Goal: Task Accomplishment & Management: Complete application form

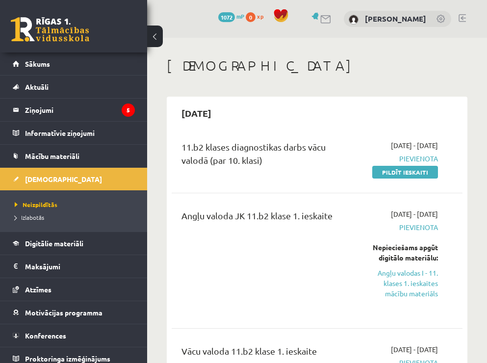
scroll to position [49, 0]
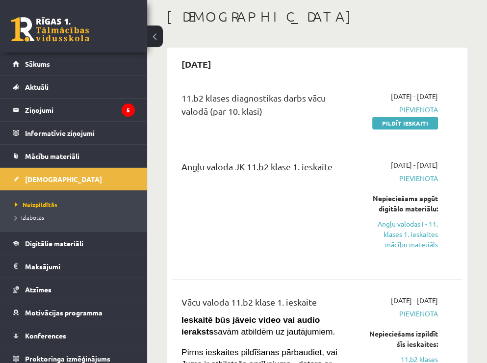
drag, startPoint x: 404, startPoint y: 124, endPoint x: 290, endPoint y: 35, distance: 144.3
click at [404, 124] on link "Pildīt ieskaiti" at bounding box center [405, 123] width 66 height 13
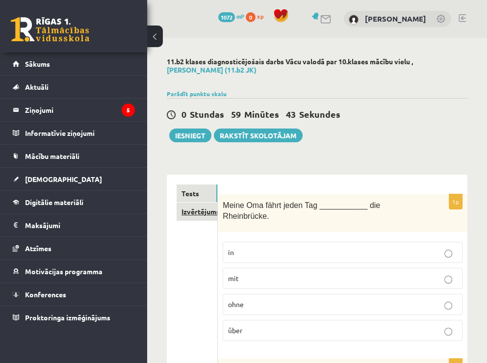
click at [208, 219] on link "Izvērtējums!" at bounding box center [197, 212] width 41 height 18
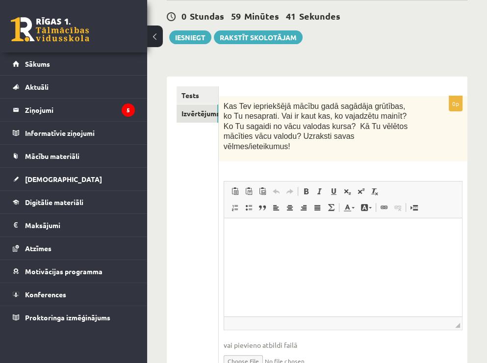
scroll to position [139, 0]
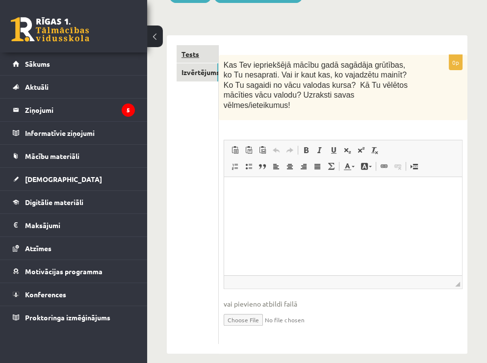
click at [189, 56] on link "Tests" at bounding box center [198, 54] width 42 height 18
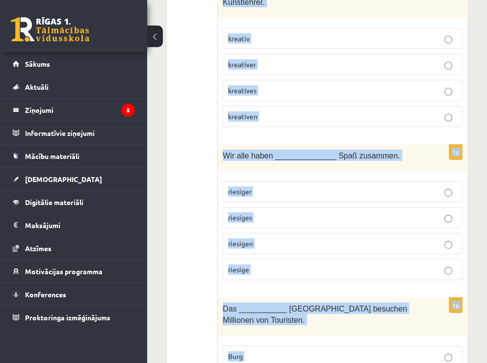
scroll to position [4468, 0]
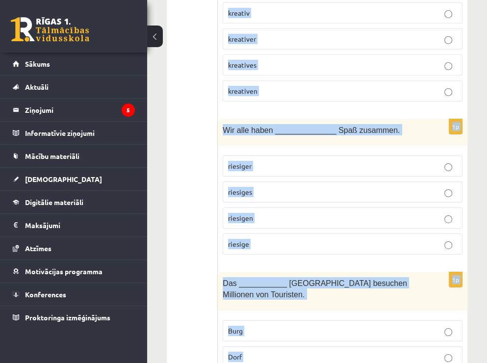
drag, startPoint x: 223, startPoint y: 64, endPoint x: 416, endPoint y: 334, distance: 331.5
copy form "Lorem Ips dolor sitam Con ___________ adi Elitseddoei. te inc utla etdo 1m Ali …"
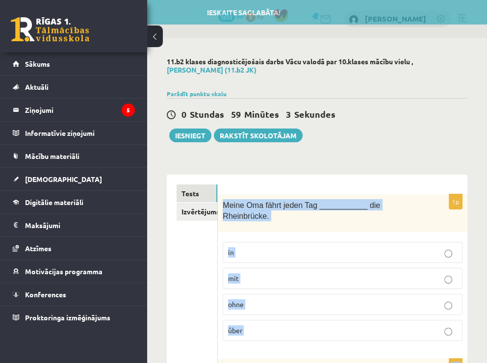
scroll to position [49, 0]
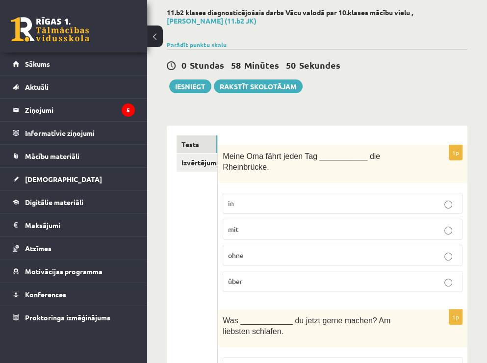
click at [434, 276] on p "über" at bounding box center [342, 281] width 229 height 10
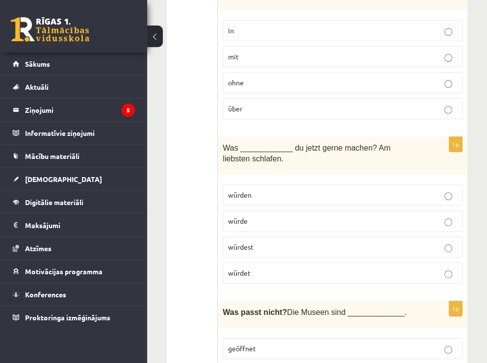
scroll to position [245, 0]
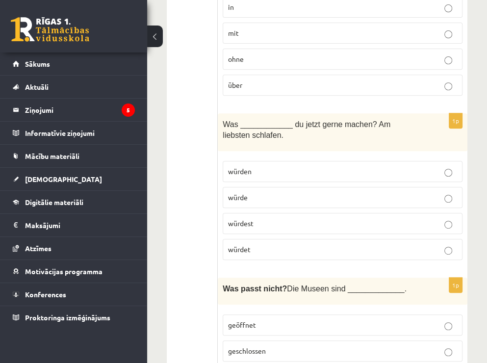
click at [405, 218] on p "würdest" at bounding box center [342, 223] width 229 height 10
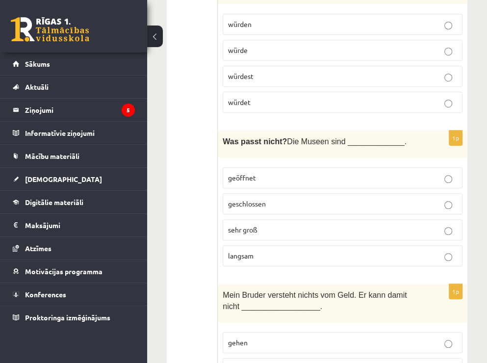
scroll to position [442, 0]
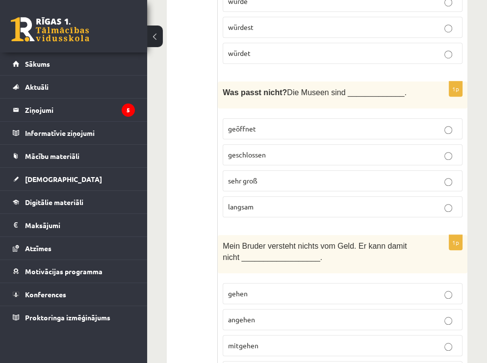
click at [429, 202] on p "langsam" at bounding box center [342, 207] width 229 height 10
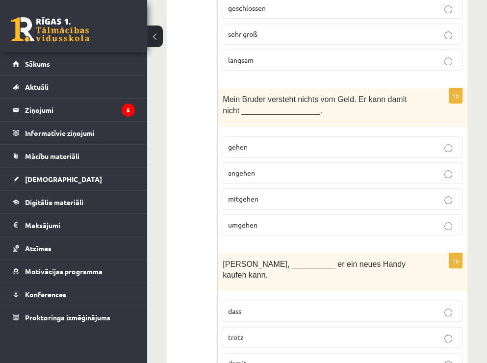
scroll to position [589, 0]
click at [443, 219] on p "umgehen" at bounding box center [342, 224] width 229 height 10
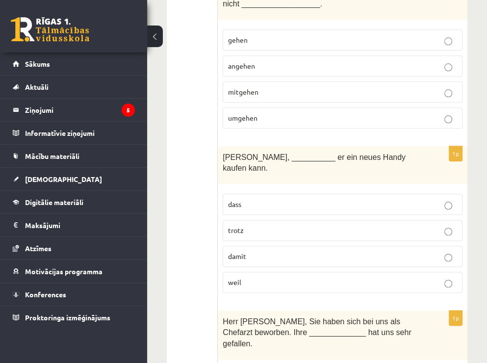
scroll to position [736, 0]
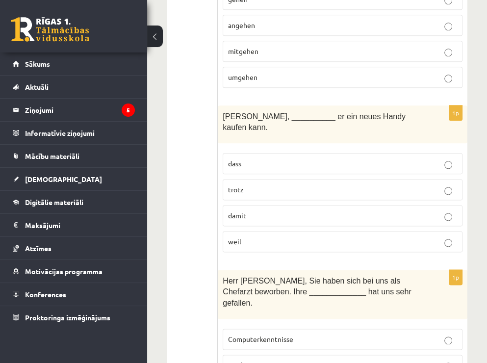
click at [242, 211] on span "damit" at bounding box center [237, 215] width 18 height 9
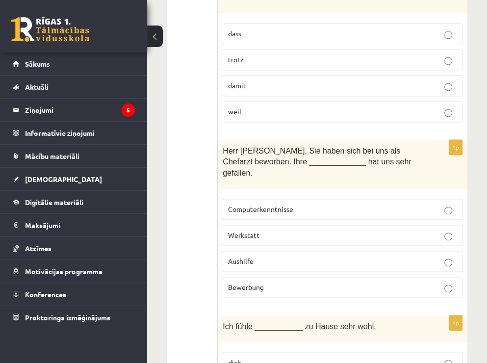
scroll to position [883, 0]
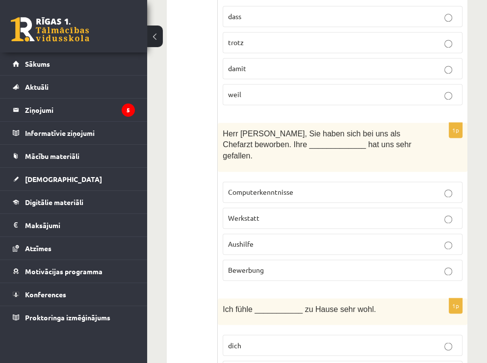
click at [326, 260] on label "Bewerbung" at bounding box center [343, 270] width 240 height 21
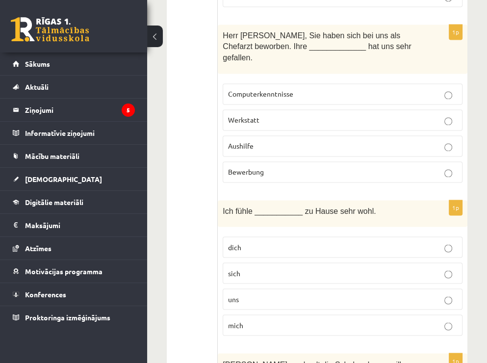
scroll to position [1030, 0]
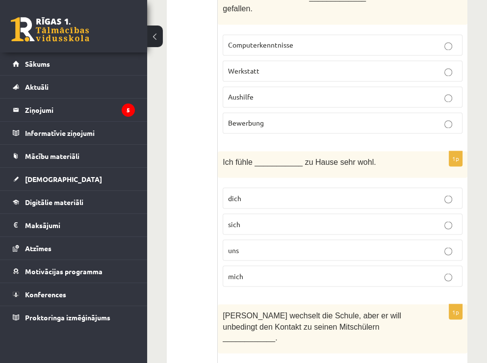
click at [314, 265] on label "mich" at bounding box center [343, 275] width 240 height 21
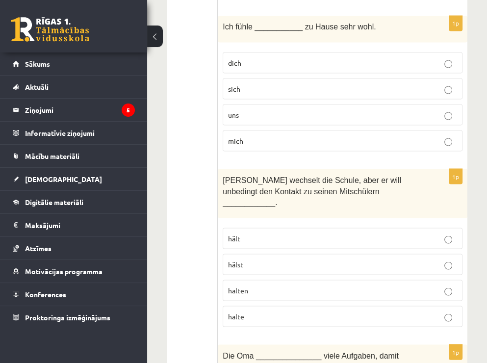
scroll to position [1226, 0]
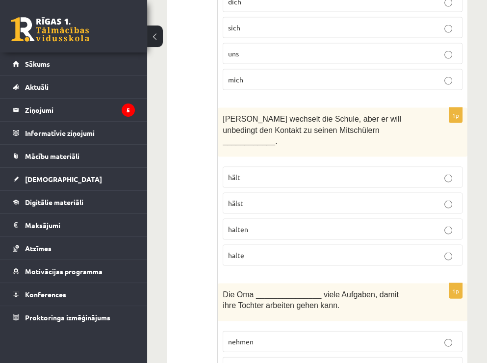
click at [336, 219] on label "halten" at bounding box center [343, 229] width 240 height 21
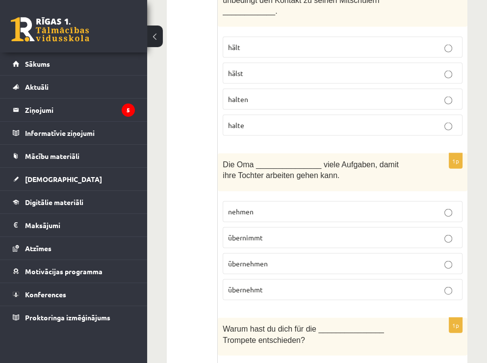
scroll to position [1374, 0]
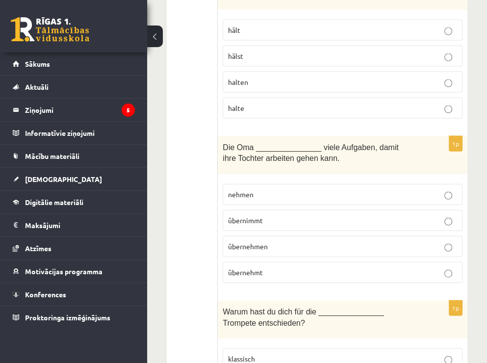
click at [330, 210] on label "übernimmt" at bounding box center [343, 220] width 240 height 21
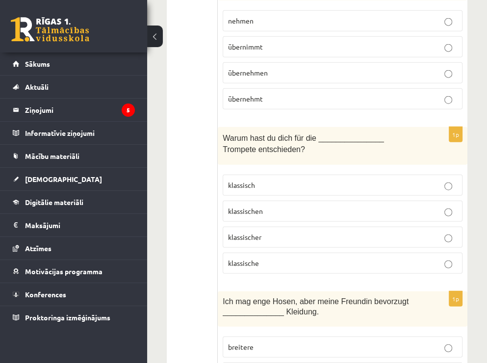
scroll to position [1570, 0]
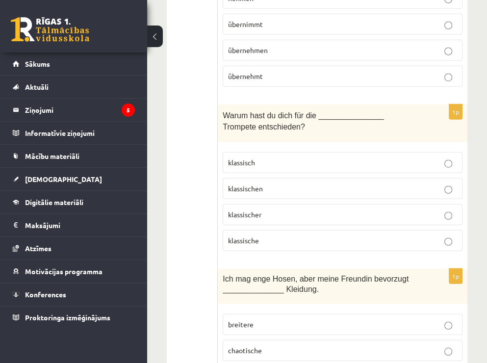
click at [319, 235] on p "klassische" at bounding box center [342, 240] width 229 height 10
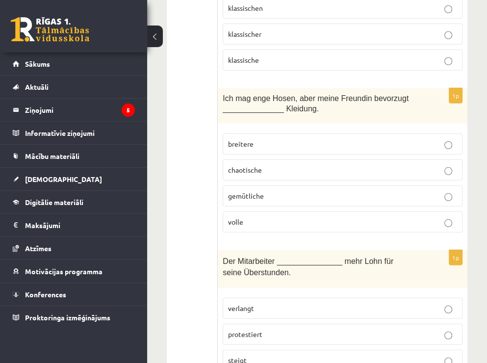
scroll to position [1766, 0]
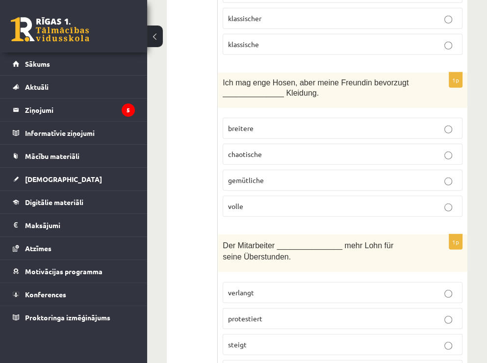
click at [344, 175] on p "gemütliche" at bounding box center [342, 180] width 229 height 10
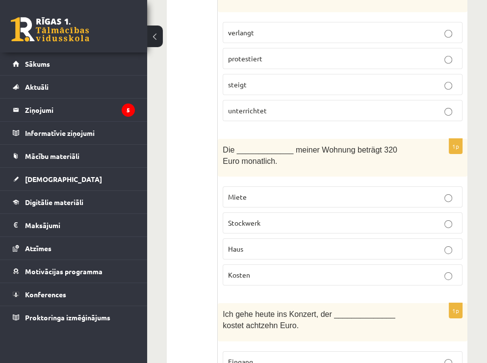
scroll to position [2011, 0]
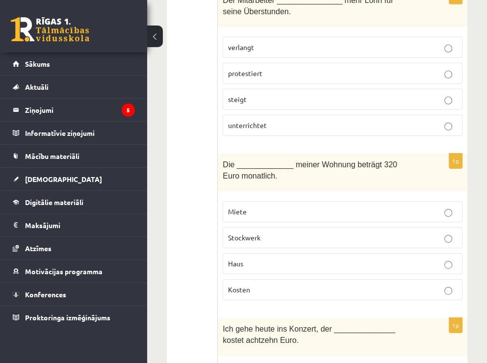
click at [446, 201] on label "Miete" at bounding box center [343, 211] width 240 height 21
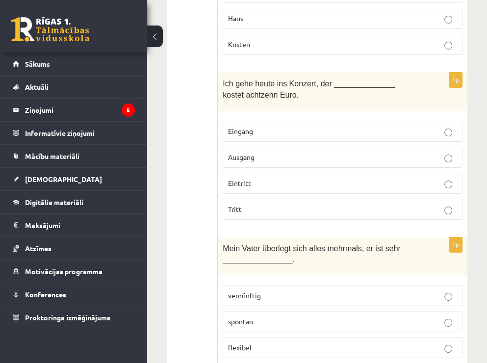
scroll to position [2355, 0]
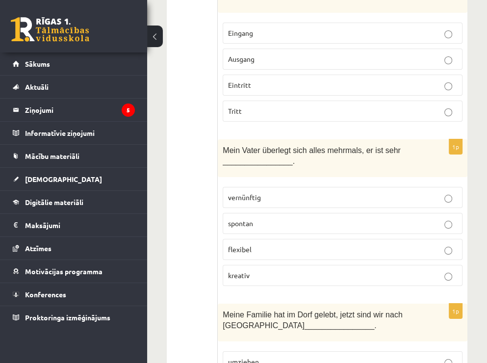
click at [439, 192] on p "vernünftig" at bounding box center [342, 197] width 229 height 10
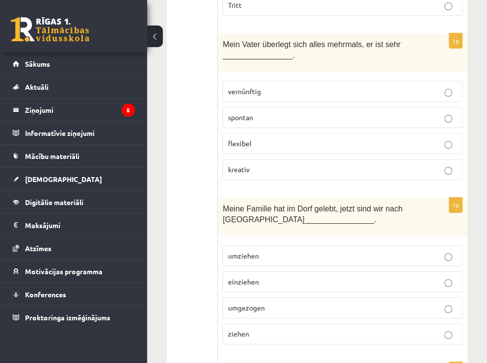
scroll to position [2502, 0]
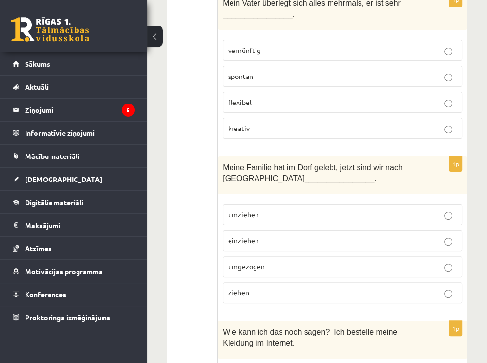
click at [436, 256] on label "umgezogen" at bounding box center [343, 266] width 240 height 21
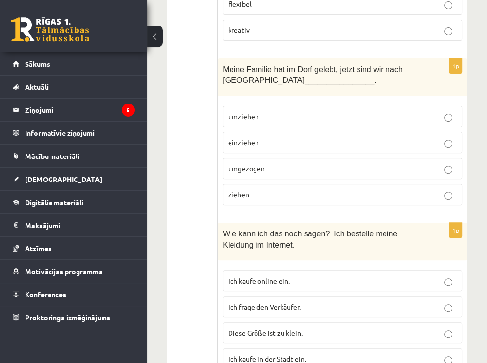
scroll to position [2649, 0]
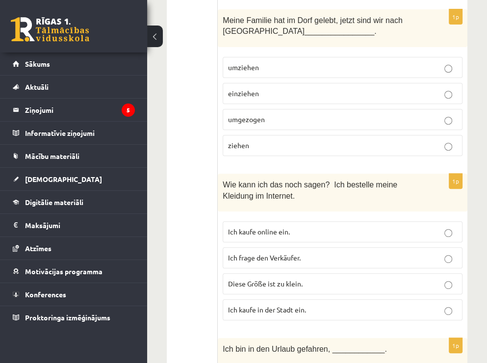
drag, startPoint x: 424, startPoint y: 192, endPoint x: 398, endPoint y: 172, distance: 32.6
click at [398, 227] on p "Ich kaufe online ein." at bounding box center [342, 232] width 229 height 10
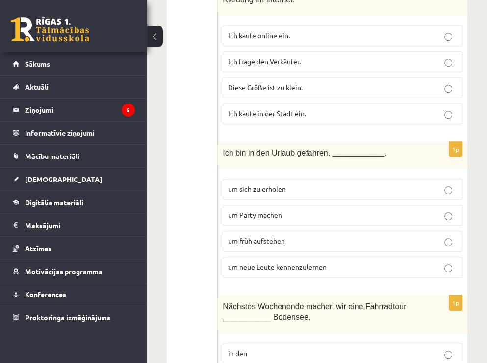
scroll to position [2894, 0]
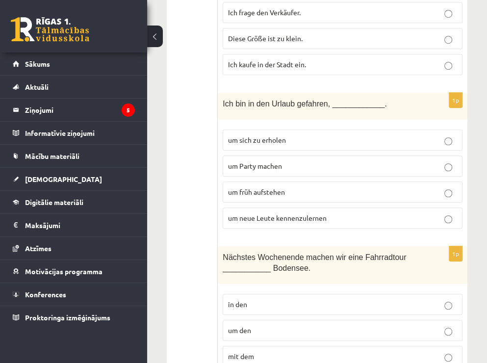
click at [398, 213] on p "um neue Leute kennenzulernen" at bounding box center [342, 218] width 229 height 10
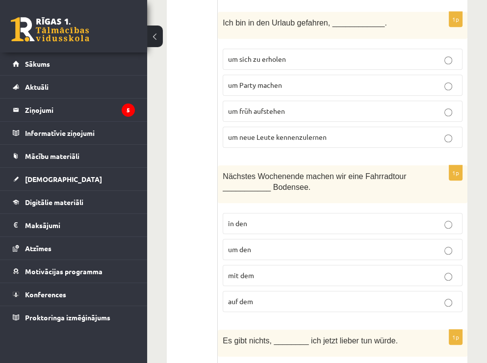
scroll to position [2993, 0]
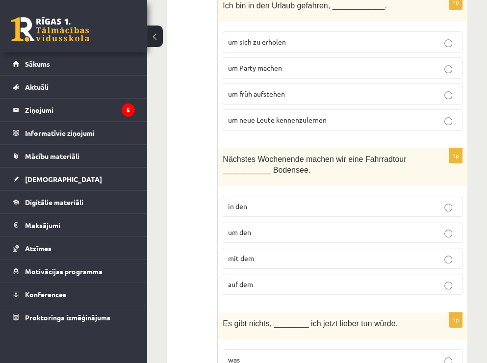
click at [450, 222] on label "um den" at bounding box center [343, 232] width 240 height 21
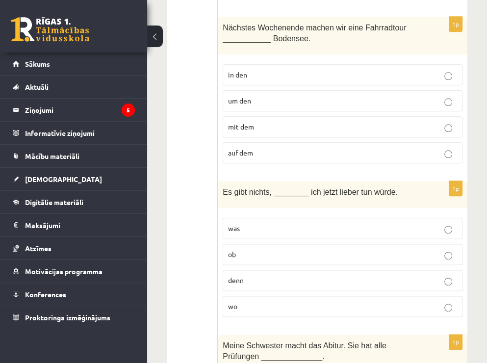
scroll to position [3140, 0]
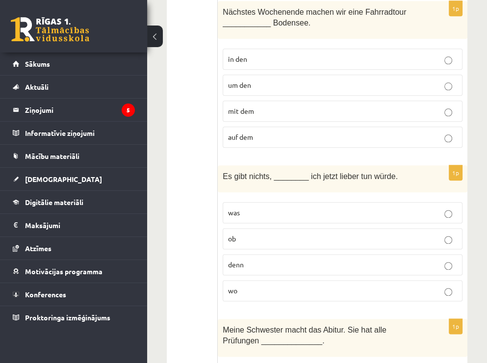
click at [447, 197] on fieldset "was ob denn wo" at bounding box center [343, 250] width 240 height 107
click at [450, 202] on label "was" at bounding box center [343, 212] width 240 height 21
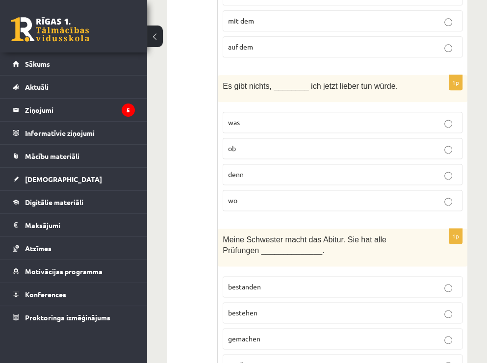
scroll to position [3287, 0]
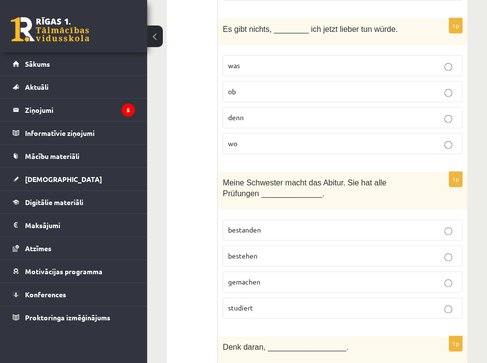
click at [438, 219] on label "bestanden" at bounding box center [343, 229] width 240 height 21
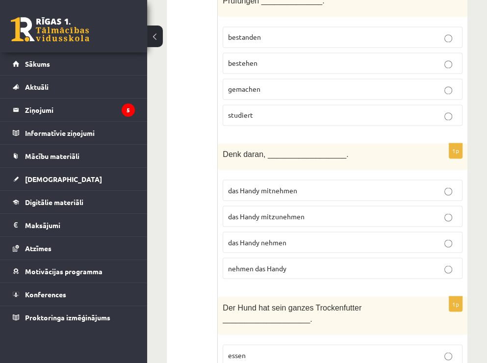
scroll to position [3483, 0]
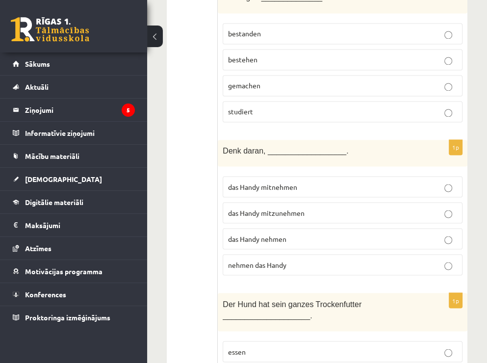
click at [434, 202] on label "das Handy mitzunehmen" at bounding box center [343, 212] width 240 height 21
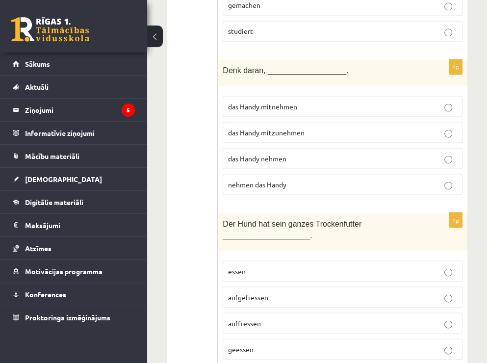
scroll to position [3581, 0]
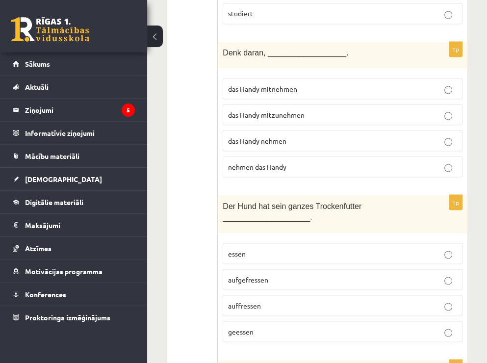
drag, startPoint x: 434, startPoint y: 138, endPoint x: 402, endPoint y: 206, distance: 75.1
click at [402, 269] on label "aufgefressen" at bounding box center [343, 279] width 240 height 21
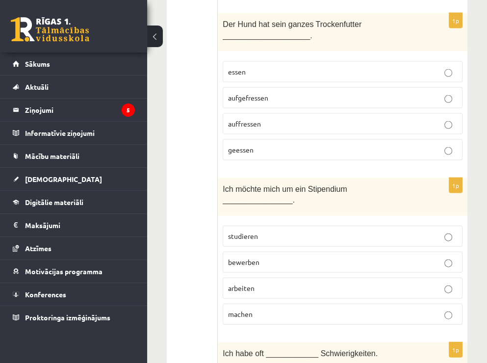
scroll to position [3777, 0]
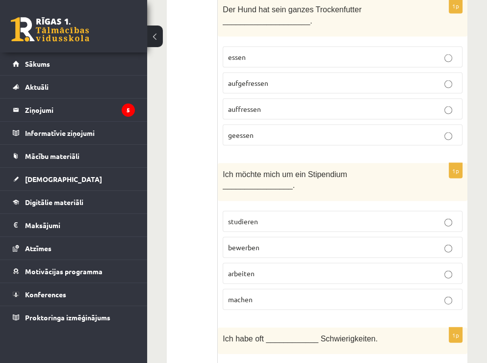
click at [451, 237] on label "bewerben" at bounding box center [343, 247] width 240 height 21
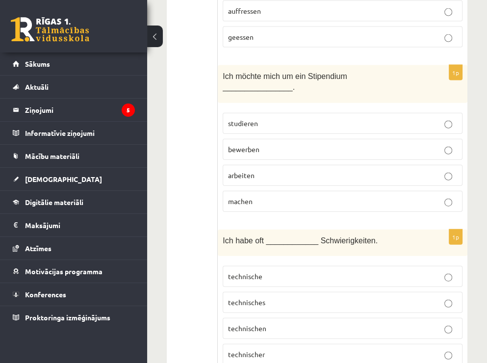
scroll to position [3974, 0]
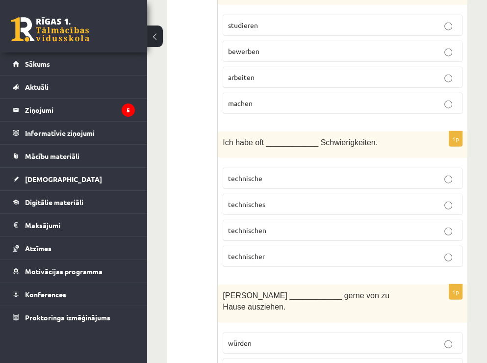
click at [425, 168] on label "technische" at bounding box center [343, 178] width 240 height 21
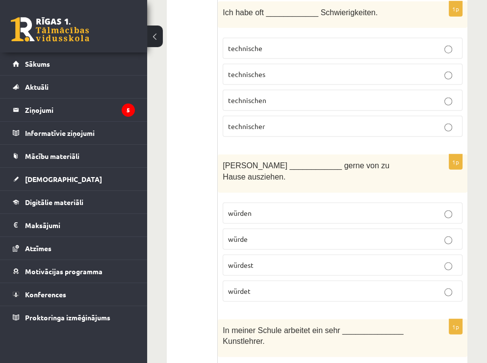
scroll to position [4121, 0]
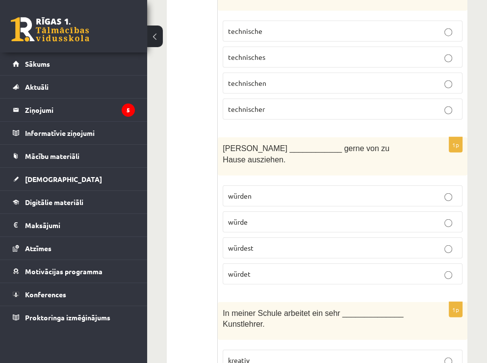
click at [445, 211] on label "würde" at bounding box center [343, 221] width 240 height 21
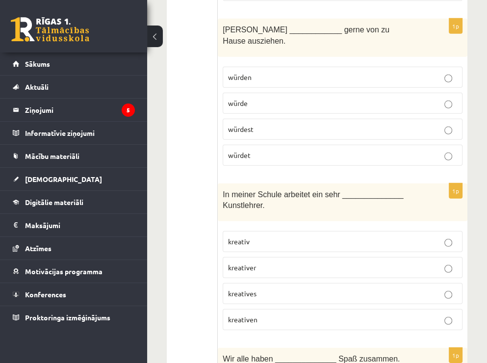
scroll to position [4268, 0]
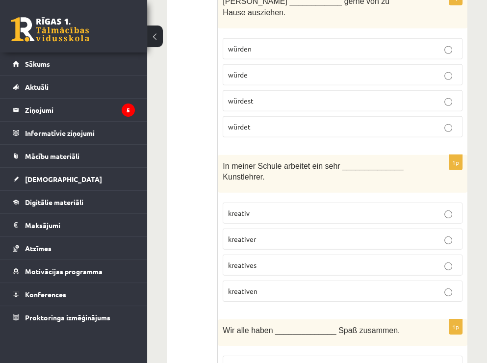
click at [445, 229] on label "kreativer" at bounding box center [343, 239] width 240 height 21
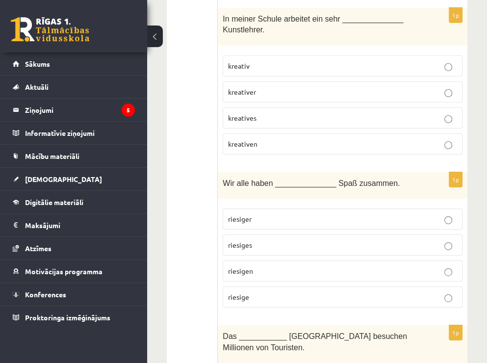
scroll to position [4464, 0]
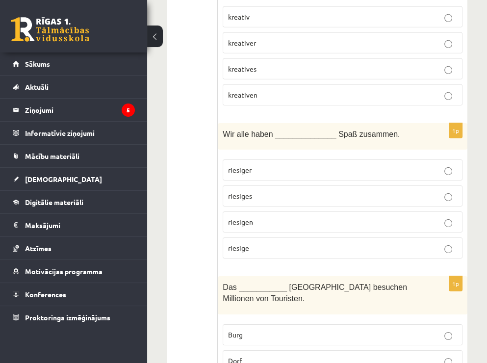
click at [445, 211] on label "riesigen" at bounding box center [343, 221] width 240 height 21
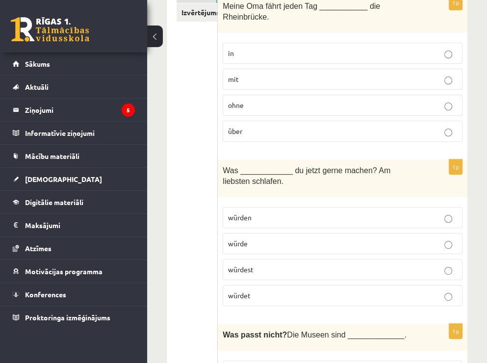
scroll to position [0, 0]
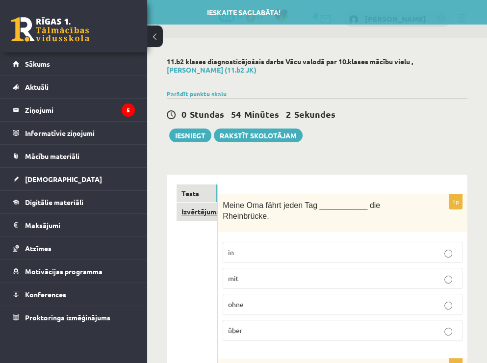
click at [194, 218] on link "Izvērtējums!" at bounding box center [197, 212] width 41 height 18
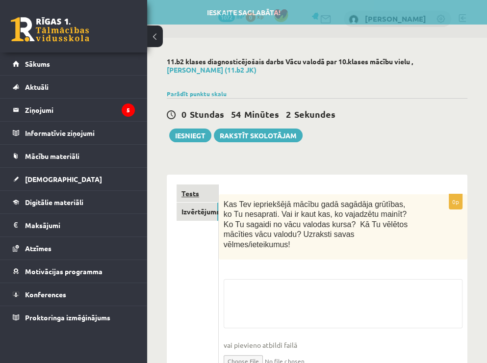
click at [189, 194] on link "Tests" at bounding box center [198, 193] width 42 height 18
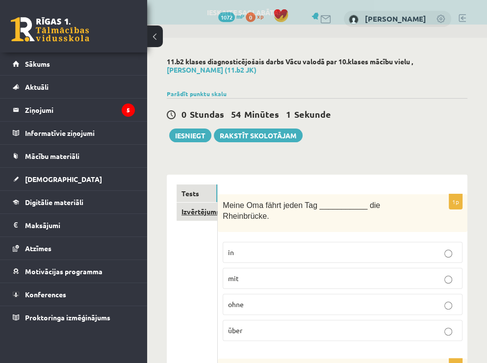
click at [193, 209] on link "Izvērtējums!" at bounding box center [197, 212] width 41 height 18
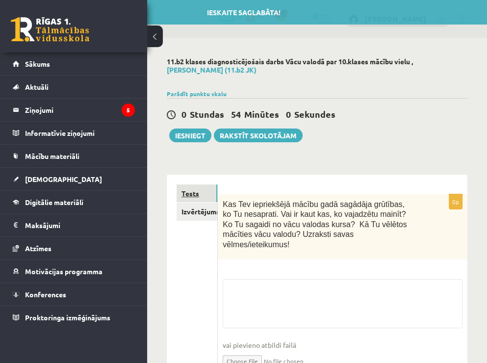
click at [197, 194] on link "Tests" at bounding box center [197, 193] width 41 height 18
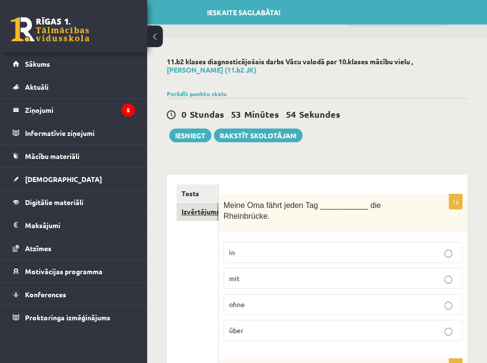
click at [193, 208] on link "Izvērtējums!" at bounding box center [198, 212] width 42 height 18
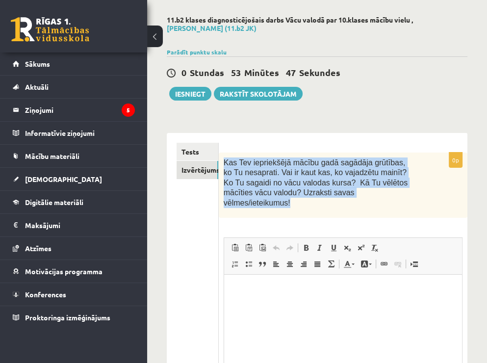
drag, startPoint x: 224, startPoint y: 161, endPoint x: 338, endPoint y: 195, distance: 118.9
click at [338, 195] on p "Kas Tev iepriekšējā mācību gadā sagādāja grūtības, ko Tu nesaprati. Vai ir kaut…" at bounding box center [319, 182] width 190 height 51
copy span "Kas Tev iepriekšējā mācību gadā sagādāja grūtības, ko Tu nesaprati. Vai ir kaut…"
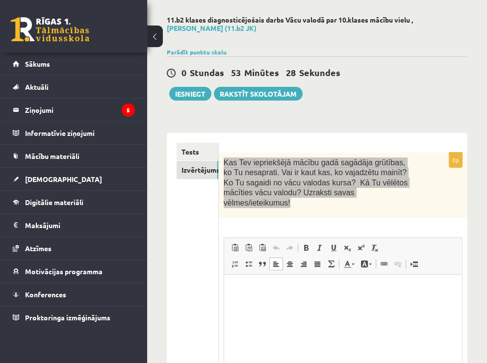
click at [270, 305] on html at bounding box center [343, 290] width 238 height 30
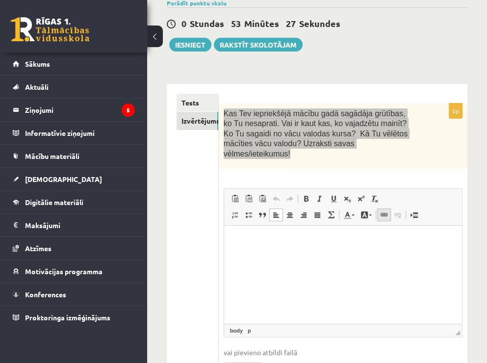
click at [389, 208] on span "Link Keyboard shortcut Ctrl+K Unlink" at bounding box center [391, 214] width 29 height 13
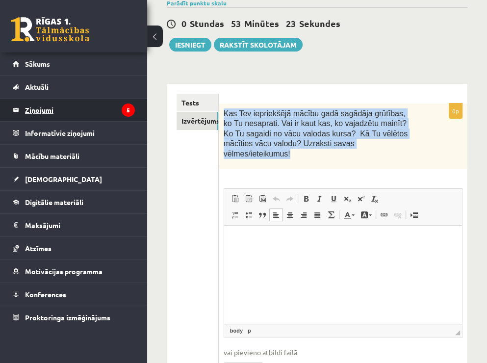
click at [380, 169] on div "0p Kas Tev iepriekšējā mācību gadā sagādāja grūtības, ko Tu nesaprati. Vai ir k…" at bounding box center [343, 248] width 249 height 289
click at [375, 148] on div "Kas Tev iepriekšējā mācību gadā sagādāja grūtības, ko Tu nesaprati. Vai ir kaut…" at bounding box center [343, 137] width 249 height 66
click at [349, 144] on p "Kas Tev iepriekšējā mācību gadā sagādāja grūtības, ko Tu nesaprati. Vai ir kaut…" at bounding box center [319, 133] width 190 height 51
click at [282, 124] on span "Kas Tev iepriekšējā mācību gadā sagādāja grūtības, ko Tu nesaprati. Vai ir kaut…" at bounding box center [316, 133] width 184 height 49
click at [182, 151] on ul "Tests Izvērtējums!" at bounding box center [198, 243] width 42 height 299
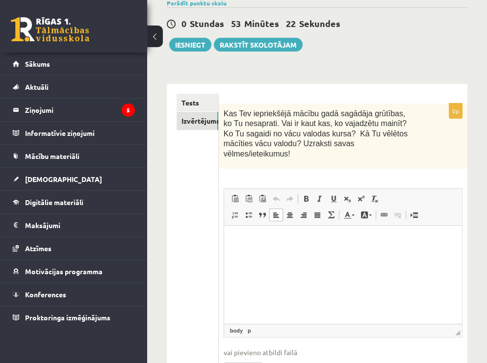
click at [252, 238] on p "Editor, wiswyg-editor-user-answer-47024909389760" at bounding box center [343, 240] width 218 height 10
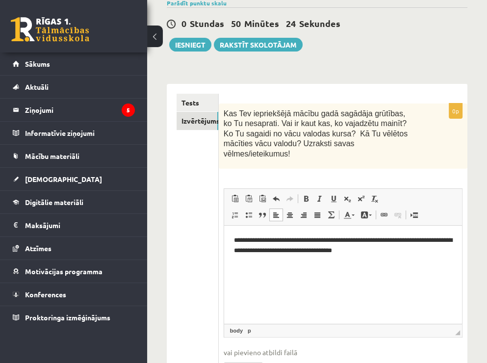
click at [422, 258] on html "**********" at bounding box center [343, 246] width 238 height 40
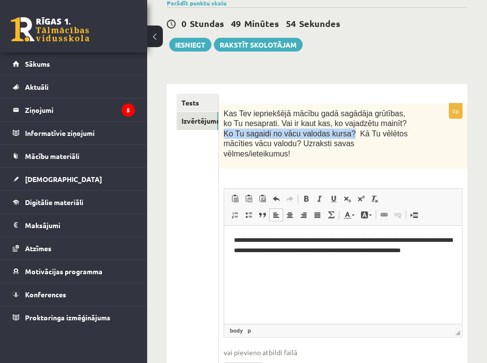
drag, startPoint x: 372, startPoint y: 123, endPoint x: 296, endPoint y: 131, distance: 76.4
click at [296, 131] on span "Kas Tev iepriekšējā mācību gadā sagādāja grūtības, ko Tu nesaprati. Vai ir kaut…" at bounding box center [316, 133] width 184 height 49
copy span "Ko Tu sagaidi no vācu valodas kursa?"
click at [353, 147] on p "Kas Tev iepriekšējā mācību gadā sagādāja grūtības, ko Tu nesaprati. Vai ir kaut…" at bounding box center [319, 133] width 190 height 51
click at [308, 262] on p "**********" at bounding box center [343, 250] width 219 height 30
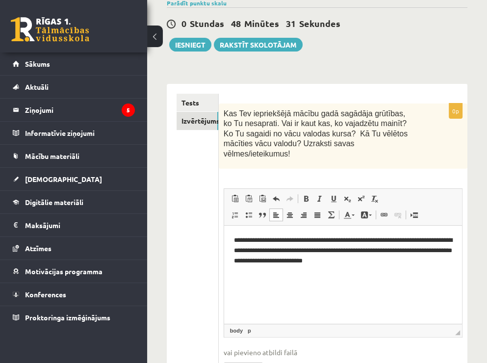
click at [352, 259] on p "**********" at bounding box center [343, 250] width 219 height 30
click at [403, 264] on p "**********" at bounding box center [343, 250] width 219 height 30
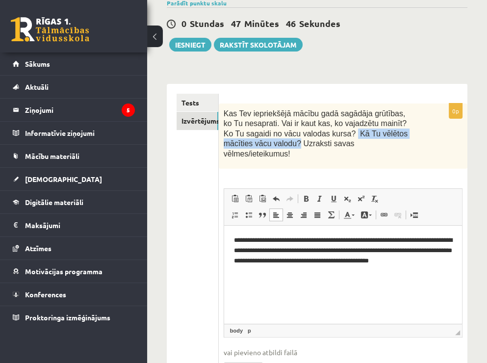
drag, startPoint x: 298, startPoint y: 132, endPoint x: 424, endPoint y: 133, distance: 125.6
click at [424, 133] on div "Kas Tev iepriekšējā mācību gadā sagādāja grūtības, ko Tu nesaprati. Vai ir kaut…" at bounding box center [343, 137] width 249 height 66
copy span "Kā Tu vēlētos mācīties vācu valodu?"
click at [339, 276] on p "**********" at bounding box center [343, 255] width 219 height 41
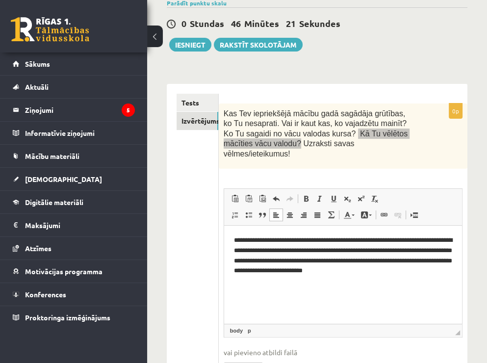
click at [390, 281] on p "**********" at bounding box center [343, 260] width 219 height 51
drag, startPoint x: 391, startPoint y: 283, endPoint x: 397, endPoint y: 273, distance: 11.7
click at [397, 273] on p "**********" at bounding box center [343, 260] width 219 height 51
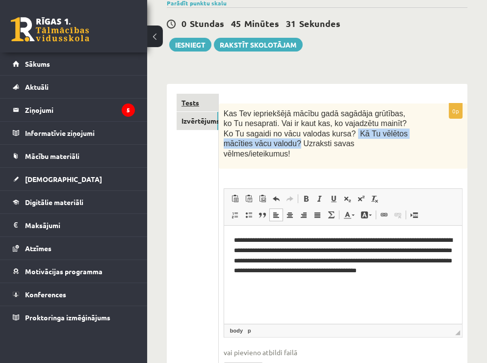
click at [195, 99] on link "Tests" at bounding box center [198, 103] width 42 height 18
